Goal: Task Accomplishment & Management: Complete application form

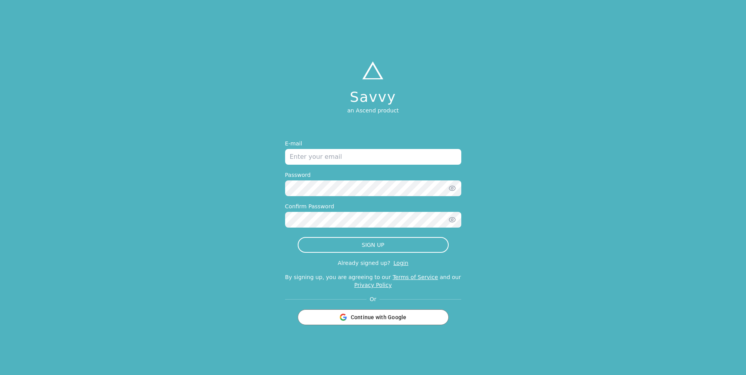
click at [342, 154] on input "email" at bounding box center [373, 157] width 176 height 16
type input "[PERSON_NAME][EMAIL_ADDRESS][PERSON_NAME][DOMAIN_NAME]"
click at [342, 180] on div "Password" at bounding box center [373, 183] width 176 height 25
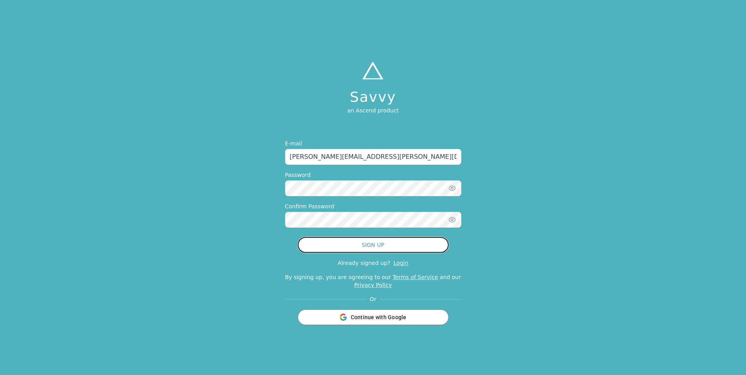
click at [381, 250] on button "SIGN UP" at bounding box center [373, 245] width 151 height 16
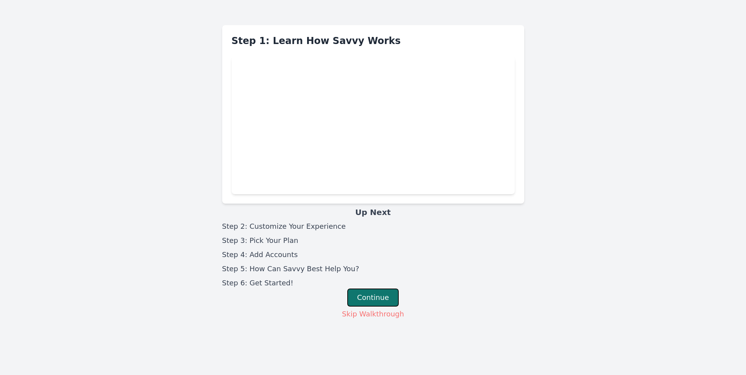
click at [375, 294] on button "Continue" at bounding box center [372, 297] width 51 height 18
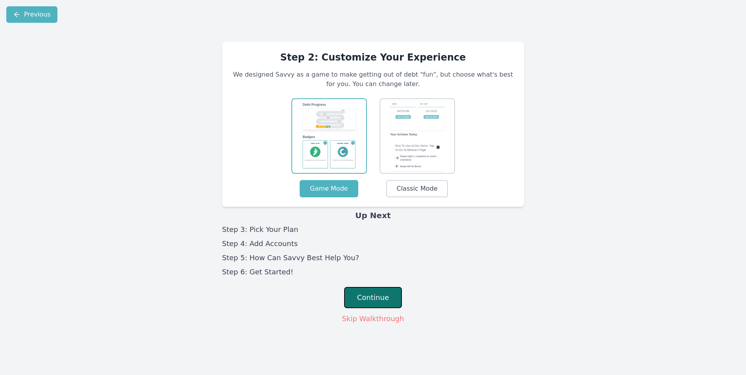
click at [363, 298] on button "Continue" at bounding box center [373, 297] width 58 height 21
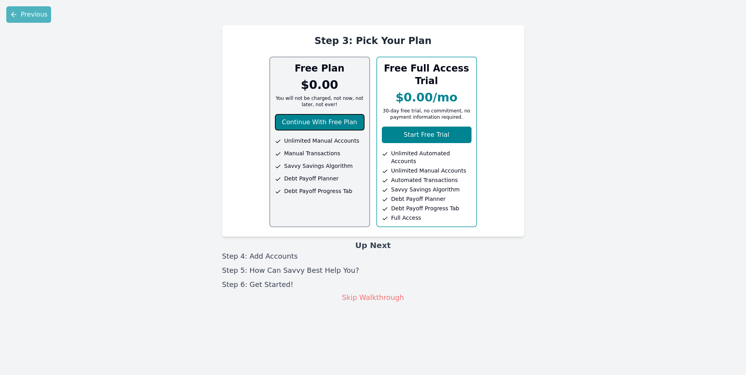
click at [320, 126] on button "Continue With Free Plan" at bounding box center [320, 122] width 90 height 17
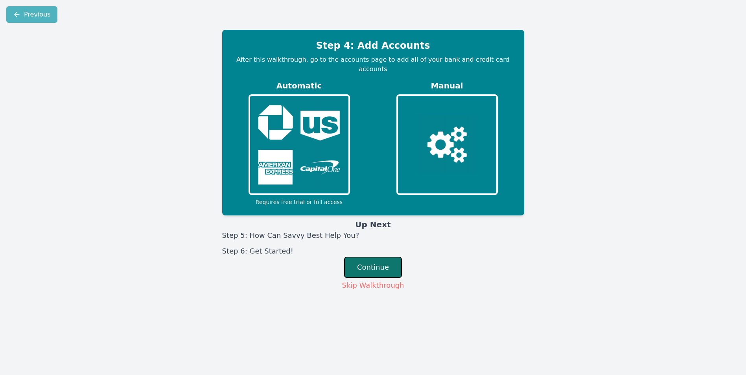
click at [382, 257] on button "Continue" at bounding box center [373, 267] width 58 height 21
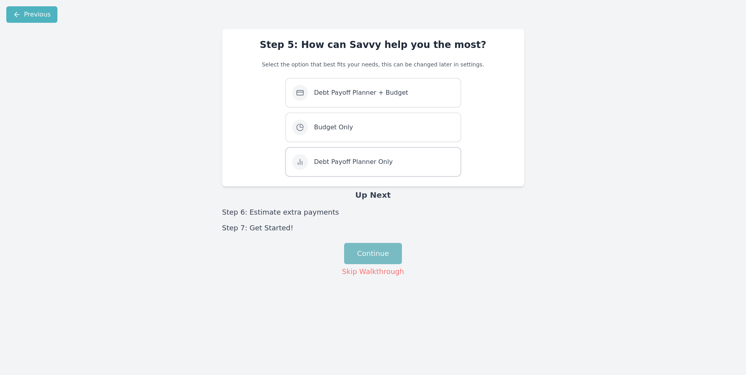
click at [349, 164] on span "Debt Payoff Planner Only" at bounding box center [353, 161] width 79 height 9
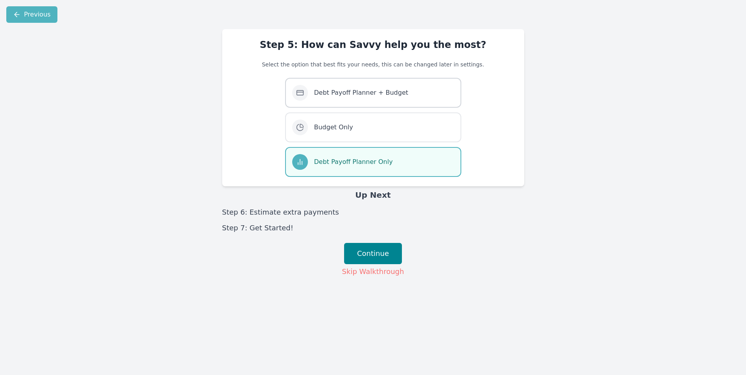
click at [344, 96] on span "Debt Payoff Planner + Budget" at bounding box center [361, 92] width 94 height 9
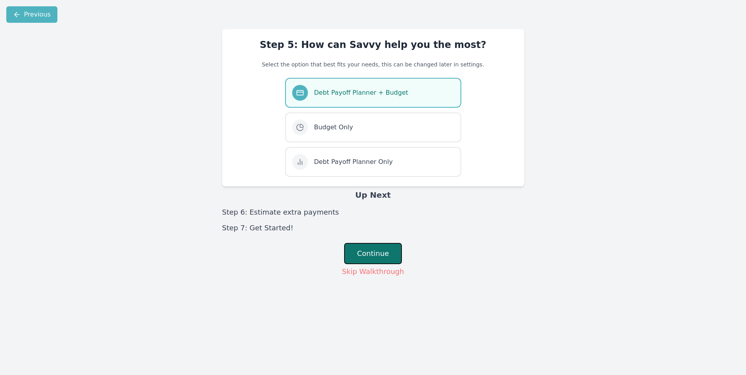
click at [362, 255] on button "Continue" at bounding box center [373, 253] width 58 height 21
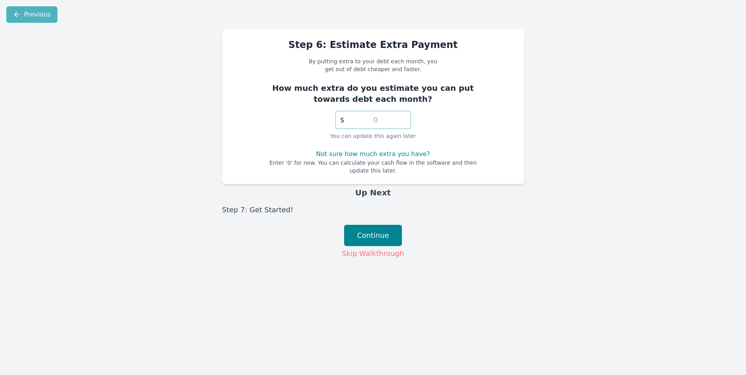
click at [380, 120] on input "number" at bounding box center [372, 120] width 75 height 18
type input "0"
click at [375, 237] on button "Continue" at bounding box center [373, 235] width 58 height 21
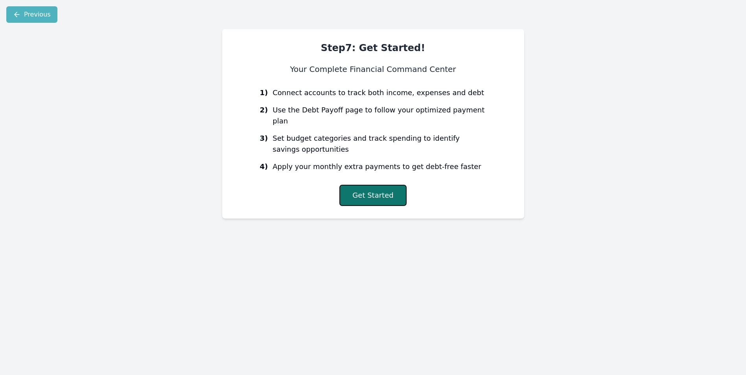
click at [359, 185] on button "Get Started" at bounding box center [372, 195] width 67 height 21
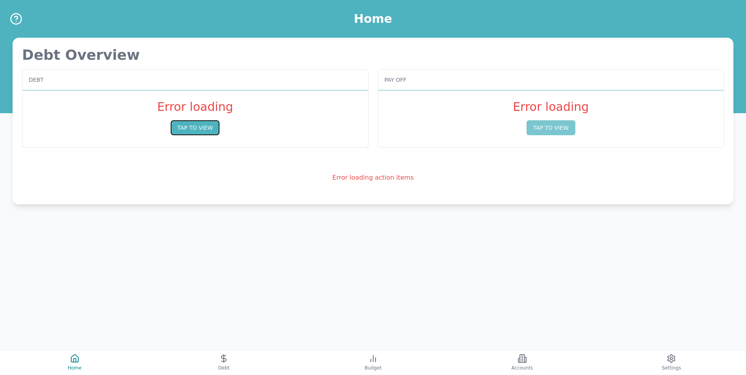
click at [197, 125] on button "TAP TO VIEW" at bounding box center [195, 127] width 49 height 15
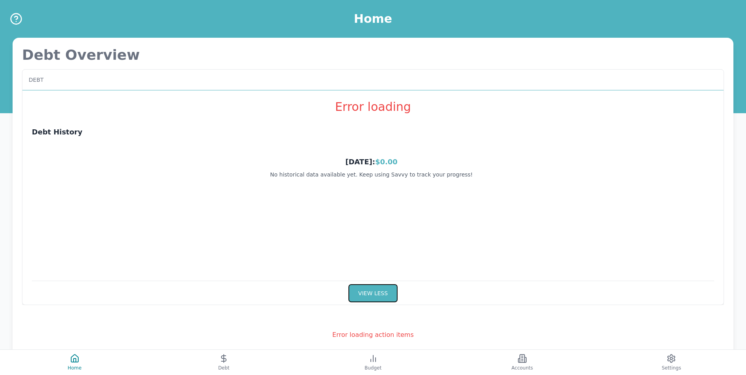
click at [373, 290] on button "VIEW LESS" at bounding box center [372, 293] width 49 height 18
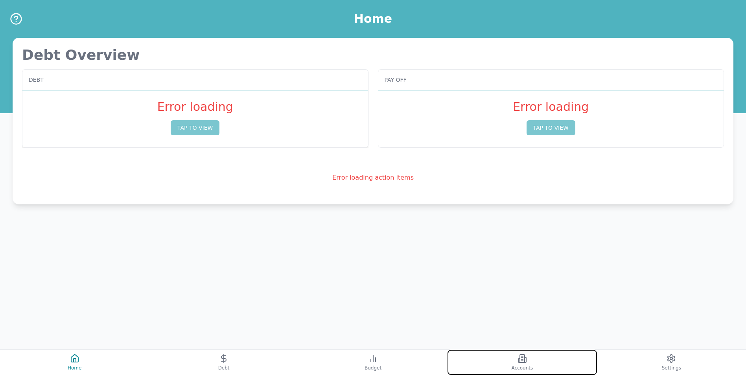
click at [508, 369] on button "Accounts" at bounding box center [521, 362] width 149 height 25
